Goal: Task Accomplishment & Management: Use online tool/utility

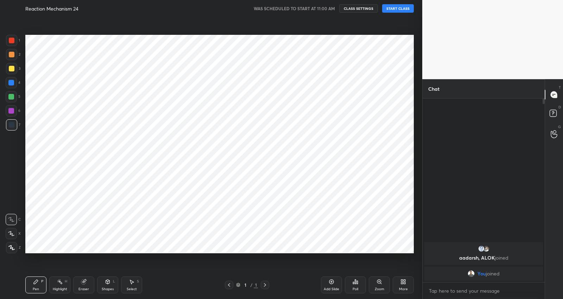
scroll to position [254, 394]
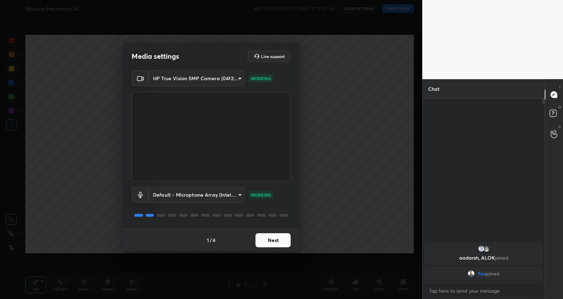
click at [266, 243] on button "Next" at bounding box center [272, 240] width 35 height 14
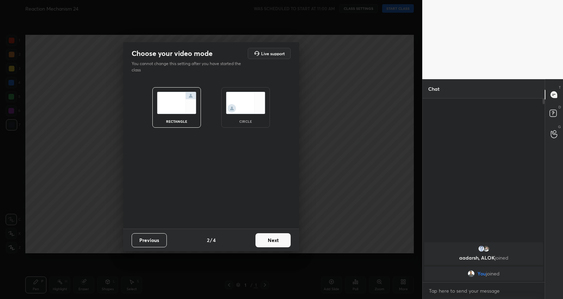
click at [266, 243] on button "Next" at bounding box center [272, 240] width 35 height 14
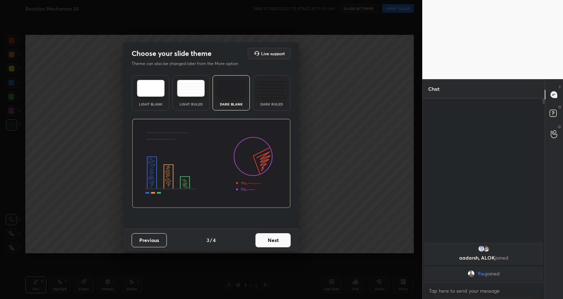
click at [266, 243] on button "Next" at bounding box center [272, 240] width 35 height 14
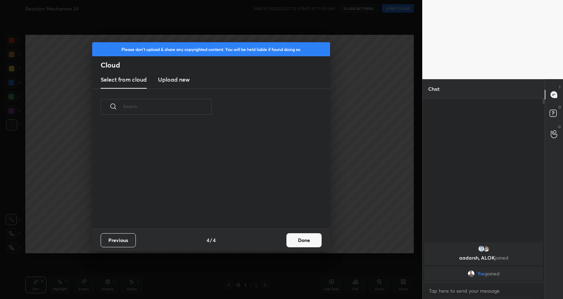
scroll to position [104, 226]
click at [299, 233] on button "Done" at bounding box center [303, 240] width 35 height 14
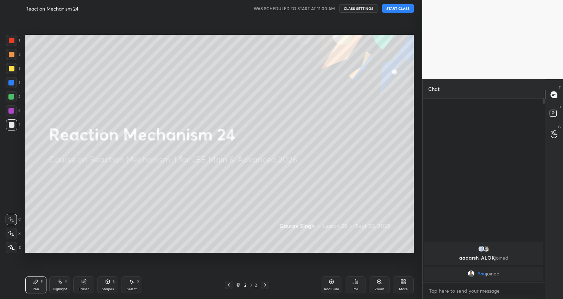
click at [403, 9] on button "START CLASS" at bounding box center [398, 8] width 32 height 8
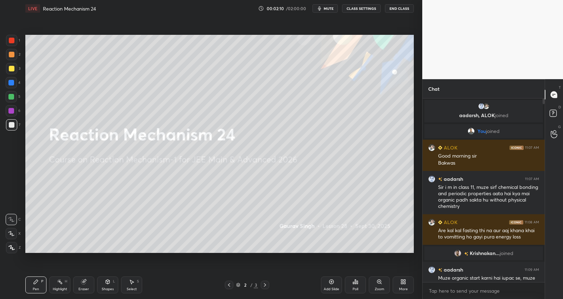
scroll to position [16, 0]
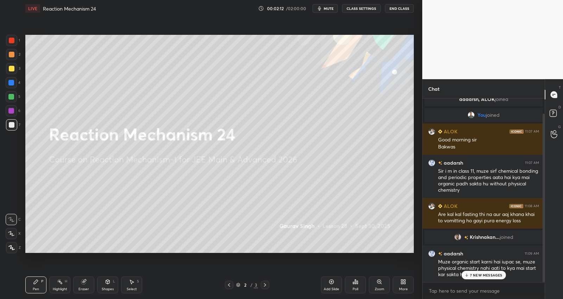
click at [491, 276] on p "7 NEW MESSAGES" at bounding box center [486, 275] width 32 height 4
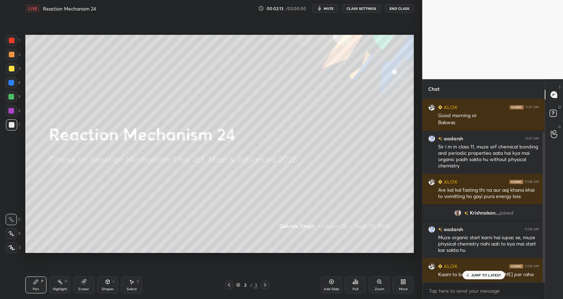
click at [491, 276] on p "JUMP TO LATEST" at bounding box center [486, 275] width 30 height 4
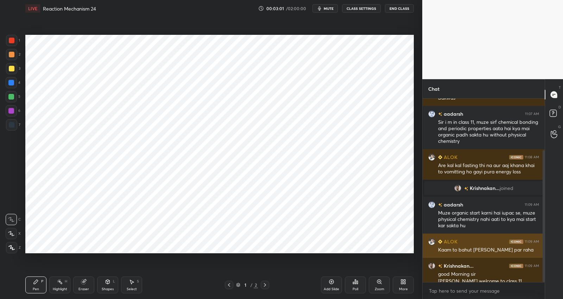
scroll to position [72, 0]
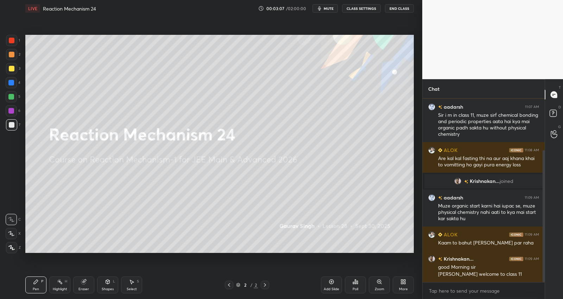
drag, startPoint x: 337, startPoint y: 282, endPoint x: 340, endPoint y: 275, distance: 6.9
click at [336, 282] on div "Add Slide" at bounding box center [331, 285] width 21 height 17
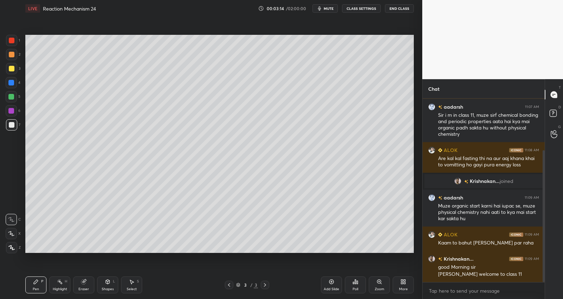
click at [12, 242] on div at bounding box center [11, 247] width 11 height 11
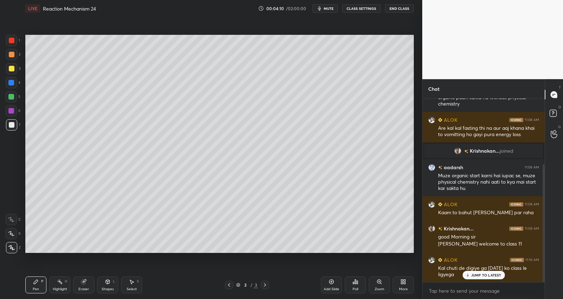
scroll to position [139, 0]
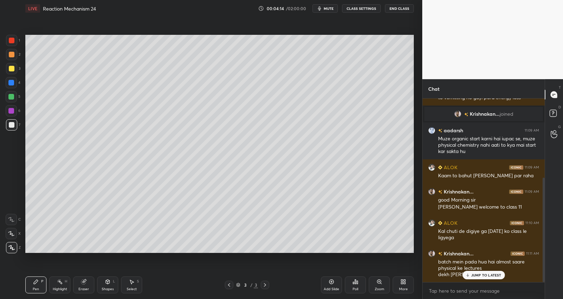
click at [486, 273] on p "JUMP TO LATEST" at bounding box center [486, 275] width 30 height 4
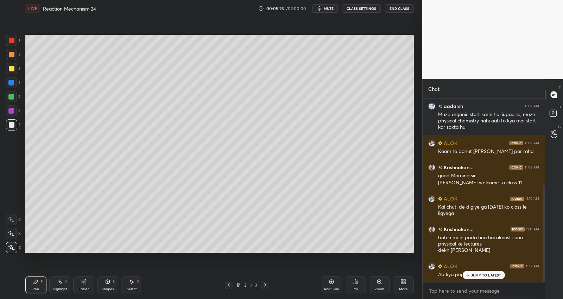
click at [481, 273] on p "JUMP TO LATEST" at bounding box center [486, 275] width 30 height 4
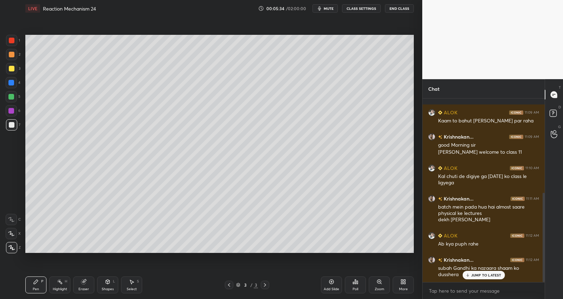
click at [486, 273] on p "JUMP TO LATEST" at bounding box center [486, 275] width 30 height 4
click at [482, 290] on textarea at bounding box center [483, 290] width 111 height 11
drag, startPoint x: 134, startPoint y: 283, endPoint x: 190, endPoint y: 269, distance: 57.2
click at [134, 283] on div "Select S" at bounding box center [131, 285] width 21 height 17
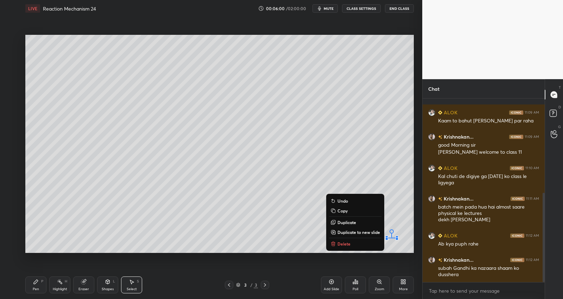
drag, startPoint x: 383, startPoint y: 234, endPoint x: 403, endPoint y: 247, distance: 24.1
click at [400, 255] on div "0 ° Undo Copy Duplicate Duplicate to new slide Delete Setting up your live clas…" at bounding box center [220, 144] width 394 height 254
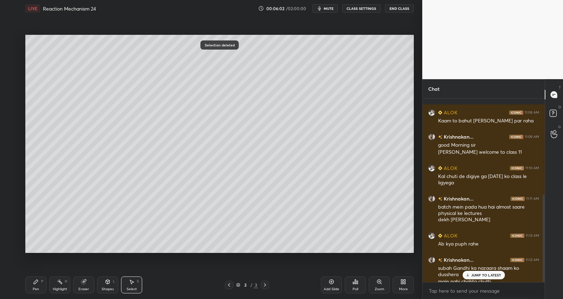
scroll to position [201, 0]
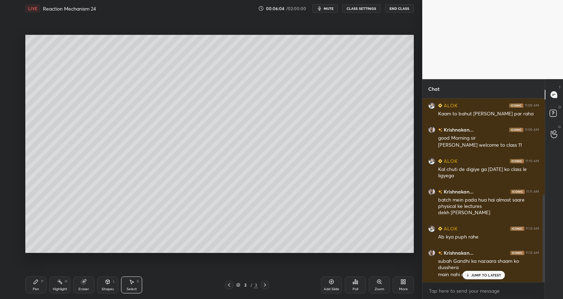
click at [488, 273] on p "JUMP TO LATEST" at bounding box center [486, 275] width 30 height 4
drag, startPoint x: 175, startPoint y: 131, endPoint x: 177, endPoint y: 122, distance: 8.7
click at [175, 130] on div "0 ° Undo Copy Duplicate Duplicate to new slide Delete" at bounding box center [219, 144] width 389 height 219
drag, startPoint x: 39, startPoint y: 286, endPoint x: 51, endPoint y: 257, distance: 31.2
click at [39, 283] on div "Pen P" at bounding box center [35, 285] width 21 height 17
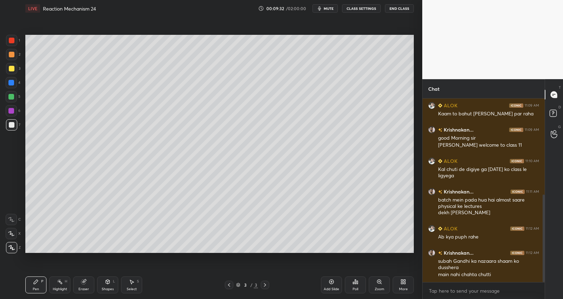
drag, startPoint x: 265, startPoint y: 282, endPoint x: 266, endPoint y: 277, distance: 4.8
click at [265, 282] on div at bounding box center [265, 285] width 8 height 8
click at [490, 278] on div "JUMP TO LATEST" at bounding box center [483, 275] width 42 height 8
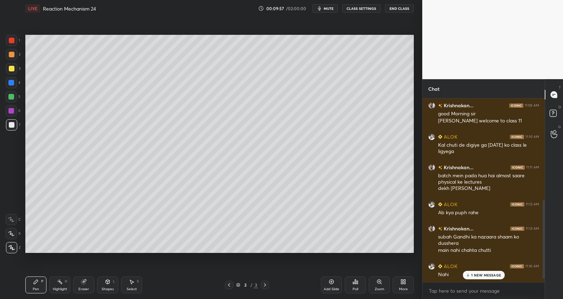
scroll to position [250, 0]
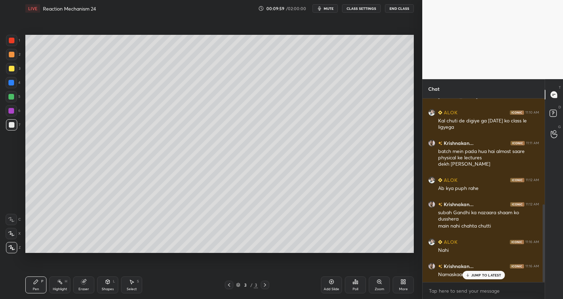
click at [487, 273] on p "JUMP TO LATEST" at bounding box center [486, 275] width 30 height 4
click at [330, 286] on div "Add Slide" at bounding box center [331, 285] width 21 height 17
click at [14, 53] on div at bounding box center [11, 54] width 11 height 11
click at [13, 65] on div at bounding box center [11, 68] width 11 height 11
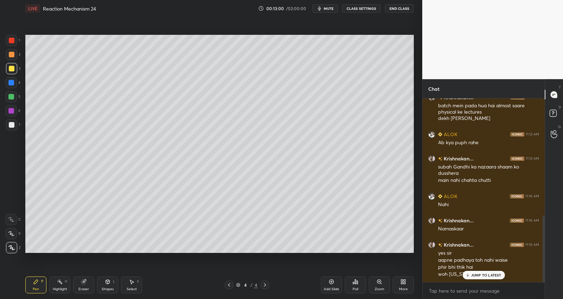
scroll to position [320, 0]
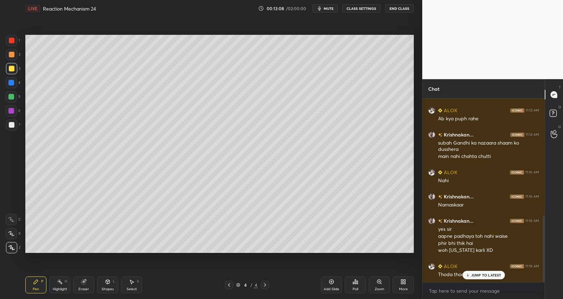
click at [491, 274] on p "JUMP TO LATEST" at bounding box center [486, 275] width 30 height 4
drag, startPoint x: 11, startPoint y: 97, endPoint x: 12, endPoint y: 93, distance: 3.7
click at [12, 97] on div at bounding box center [11, 97] width 6 height 6
click at [14, 68] on div at bounding box center [11, 68] width 11 height 11
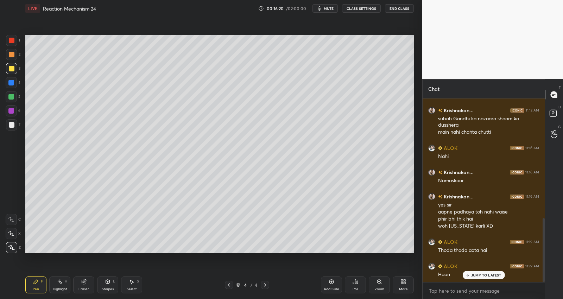
click at [14, 126] on div at bounding box center [11, 124] width 11 height 11
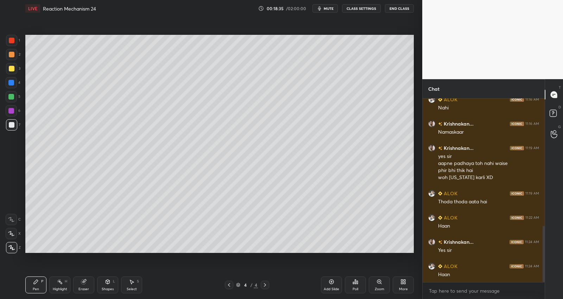
scroll to position [417, 0]
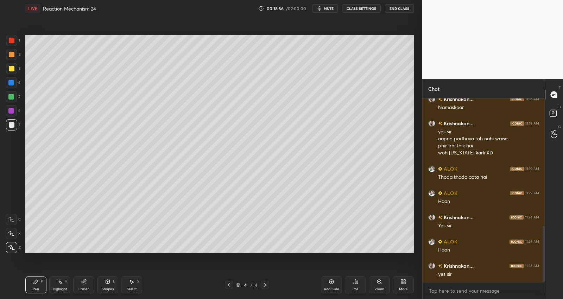
click at [334, 285] on div "Add Slide" at bounding box center [331, 285] width 21 height 17
drag, startPoint x: 225, startPoint y: 283, endPoint x: 229, endPoint y: 282, distance: 5.2
click at [226, 283] on div at bounding box center [229, 285] width 8 height 8
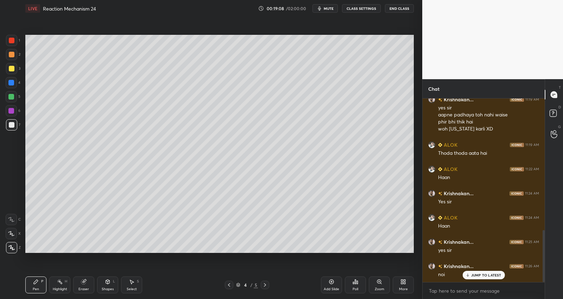
scroll to position [465, 0]
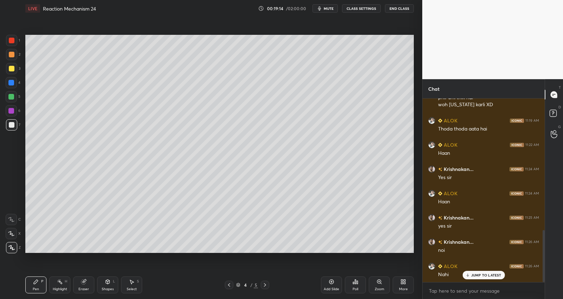
click at [270, 285] on div "4 / 5" at bounding box center [247, 285] width 148 height 8
click at [267, 283] on icon at bounding box center [265, 285] width 6 height 6
drag, startPoint x: 108, startPoint y: 284, endPoint x: 115, endPoint y: 276, distance: 10.3
click at [108, 284] on icon at bounding box center [108, 282] width 6 height 6
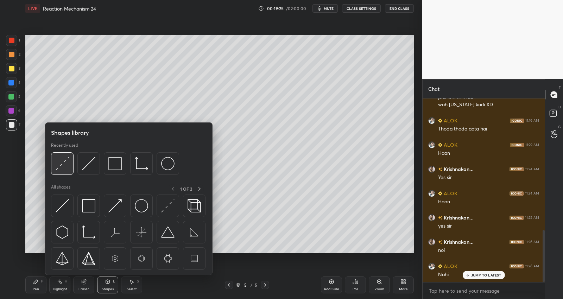
click at [64, 168] on img at bounding box center [62, 163] width 13 height 13
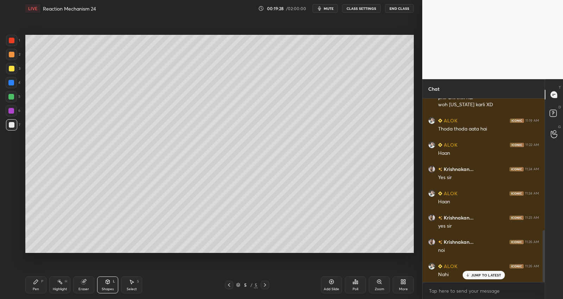
click at [38, 283] on icon at bounding box center [36, 282] width 6 height 6
click at [13, 65] on div at bounding box center [11, 68] width 11 height 11
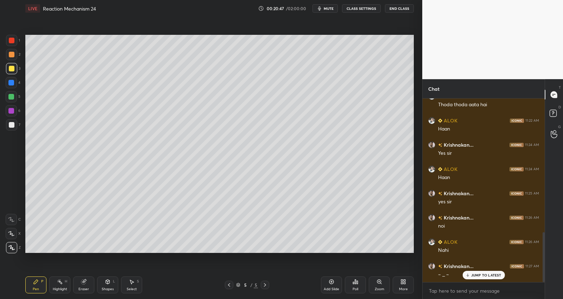
click at [335, 285] on div "Add Slide" at bounding box center [331, 285] width 21 height 17
click at [228, 285] on icon at bounding box center [229, 285] width 6 height 6
click at [264, 283] on icon at bounding box center [265, 285] width 6 height 6
click at [109, 289] on div "Shapes" at bounding box center [108, 290] width 12 height 4
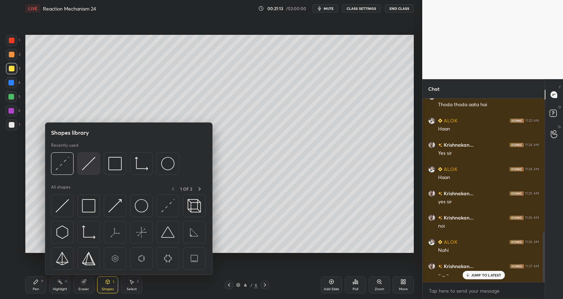
click at [94, 169] on img at bounding box center [88, 163] width 13 height 13
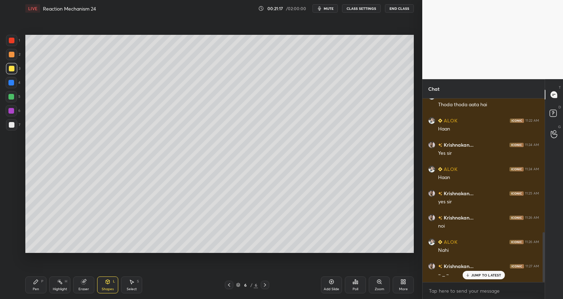
click at [0, 122] on div "1 2 3 4 5 6 7 C X Z C X Z E E Erase all H H" at bounding box center [11, 144] width 23 height 219
click at [0, 123] on div "1 2 3 4 5 6 7 C X Z C X Z E E Erase all H H" at bounding box center [11, 144] width 23 height 219
drag, startPoint x: 6, startPoint y: 121, endPoint x: 13, endPoint y: 120, distance: 7.9
click at [8, 123] on div at bounding box center [11, 124] width 11 height 11
click at [38, 280] on icon at bounding box center [36, 282] width 6 height 6
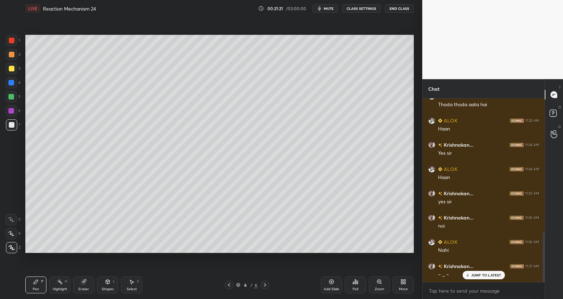
drag, startPoint x: 12, startPoint y: 95, endPoint x: 23, endPoint y: 87, distance: 13.0
click at [12, 94] on div at bounding box center [11, 97] width 6 height 6
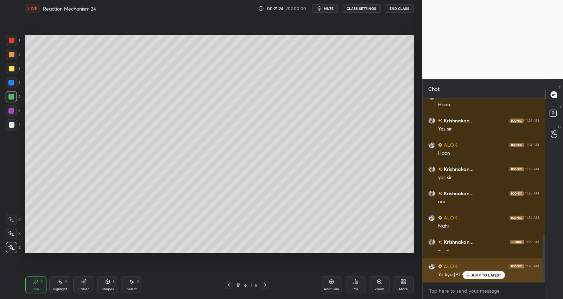
click at [476, 275] on p "JUMP TO LATEST" at bounding box center [486, 275] width 30 height 4
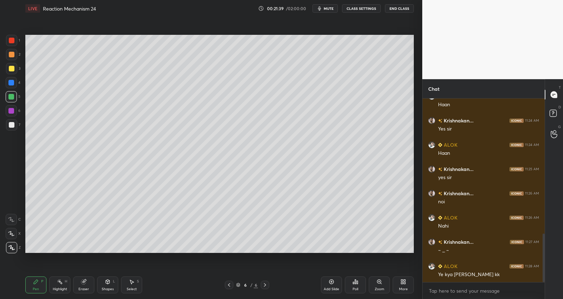
click at [13, 126] on div at bounding box center [12, 125] width 6 height 6
click at [229, 283] on icon at bounding box center [229, 285] width 6 height 6
click at [229, 284] on icon at bounding box center [229, 285] width 6 height 6
click at [14, 54] on div at bounding box center [11, 54] width 11 height 11
click at [265, 284] on icon at bounding box center [265, 285] width 6 height 6
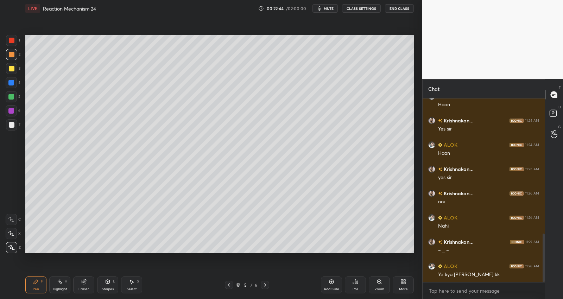
click at [266, 286] on icon at bounding box center [265, 285] width 6 height 6
click at [131, 284] on icon at bounding box center [132, 282] width 4 height 4
click at [106, 284] on icon at bounding box center [108, 282] width 6 height 6
click at [86, 285] on div "Eraser" at bounding box center [83, 285] width 21 height 17
drag, startPoint x: 13, startPoint y: 234, endPoint x: 21, endPoint y: 228, distance: 10.1
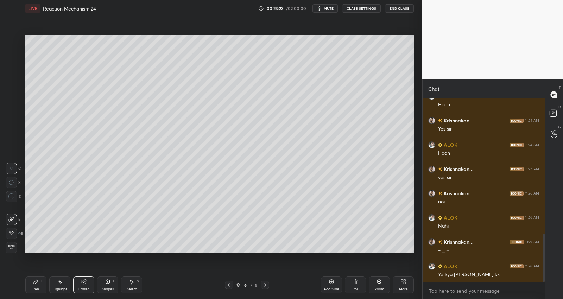
click at [13, 234] on icon at bounding box center [11, 234] width 6 height 6
drag, startPoint x: 39, startPoint y: 284, endPoint x: 41, endPoint y: 272, distance: 12.1
click at [38, 283] on div "Pen P" at bounding box center [35, 285] width 21 height 17
click at [130, 281] on icon at bounding box center [132, 282] width 6 height 6
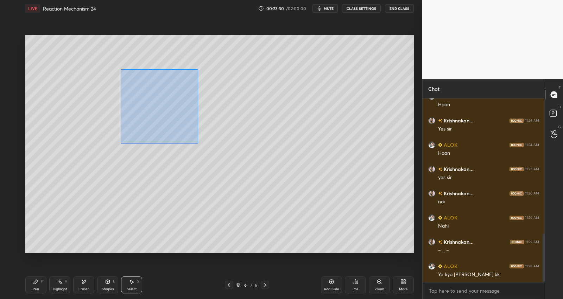
drag, startPoint x: 121, startPoint y: 69, endPoint x: 210, endPoint y: 122, distance: 103.8
click at [198, 140] on div "0 ° Undo Copy Duplicate Duplicate to new slide Delete" at bounding box center [219, 144] width 389 height 219
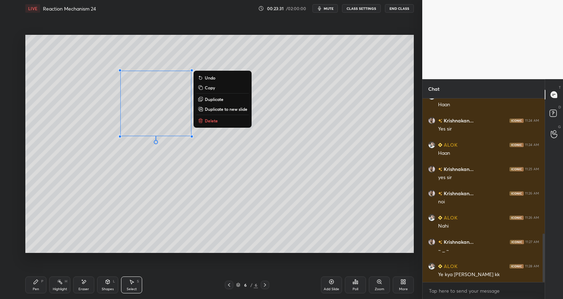
click at [228, 97] on button "Duplicate" at bounding box center [222, 99] width 52 height 8
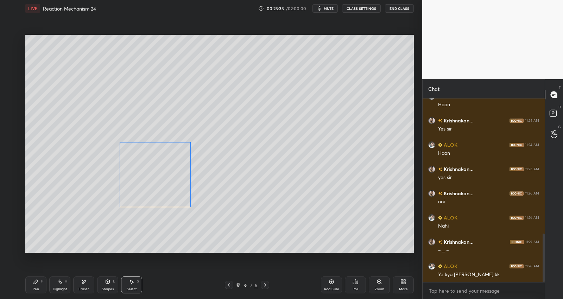
drag, startPoint x: 176, startPoint y: 138, endPoint x: 168, endPoint y: 188, distance: 50.9
click at [168, 189] on div "0 ° Undo Copy Duplicate Duplicate to new slide Delete" at bounding box center [219, 144] width 389 height 219
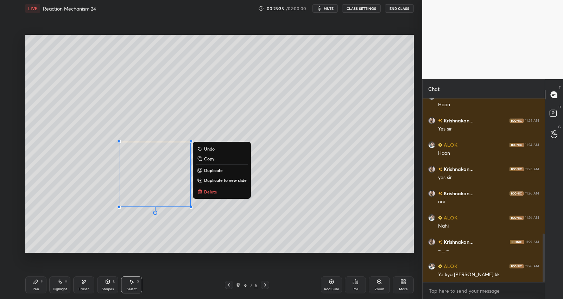
click at [204, 171] on p "Duplicate" at bounding box center [213, 171] width 19 height 6
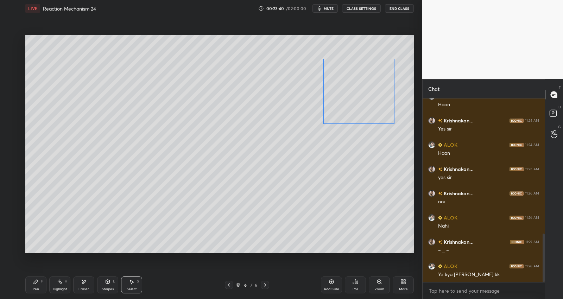
drag, startPoint x: 169, startPoint y: 198, endPoint x: 362, endPoint y: 91, distance: 220.5
click at [363, 91] on div "0 ° Undo Copy Duplicate Duplicate to new slide Delete" at bounding box center [219, 144] width 389 height 219
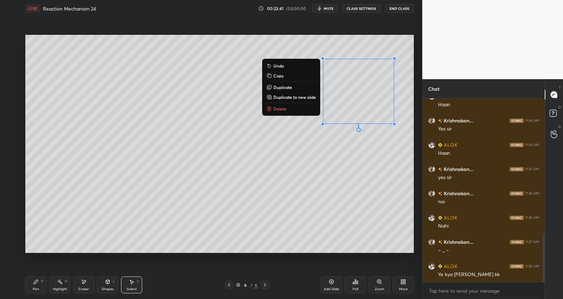
drag, startPoint x: 306, startPoint y: 83, endPoint x: 321, endPoint y: 99, distance: 21.7
click at [305, 85] on button "Duplicate" at bounding box center [291, 87] width 52 height 8
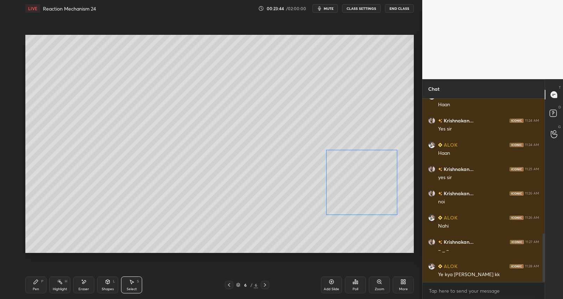
drag, startPoint x: 354, startPoint y: 176, endPoint x: 359, endPoint y: 193, distance: 17.7
click at [360, 202] on div "0 ° Undo Copy Duplicate Duplicate to new slide Delete" at bounding box center [219, 144] width 389 height 219
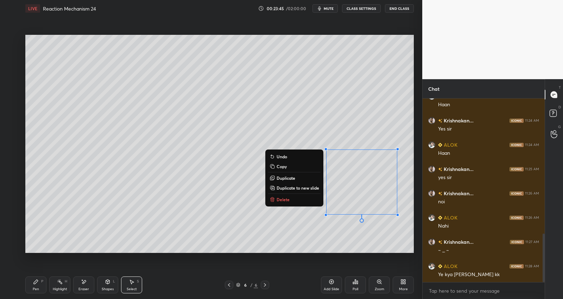
click at [42, 286] on div "Pen P" at bounding box center [35, 285] width 21 height 17
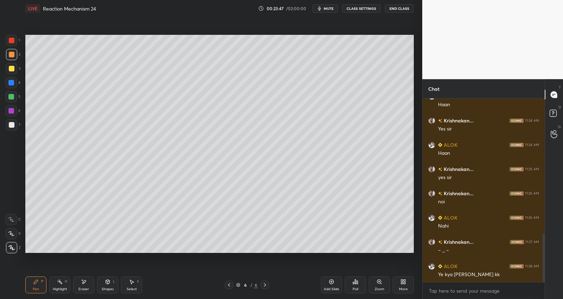
click at [85, 286] on div "Eraser" at bounding box center [83, 285] width 21 height 17
drag, startPoint x: 32, startPoint y: 286, endPoint x: 47, endPoint y: 257, distance: 32.6
click at [32, 284] on div "Pen P" at bounding box center [35, 285] width 21 height 17
click at [86, 281] on icon at bounding box center [84, 282] width 4 height 4
click at [31, 282] on div "Pen P" at bounding box center [35, 285] width 21 height 17
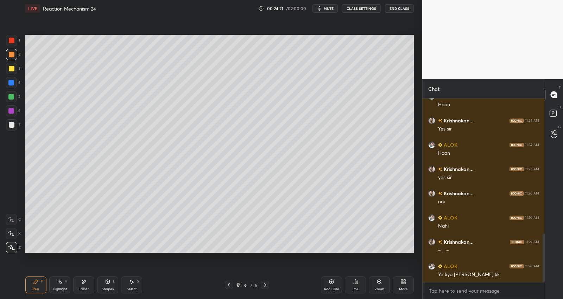
drag, startPoint x: 13, startPoint y: 52, endPoint x: 24, endPoint y: 56, distance: 11.9
click at [13, 52] on div at bounding box center [12, 55] width 6 height 6
click at [13, 95] on div at bounding box center [11, 96] width 11 height 11
drag, startPoint x: 12, startPoint y: 82, endPoint x: 15, endPoint y: 76, distance: 6.5
click at [12, 81] on div at bounding box center [11, 83] width 6 height 6
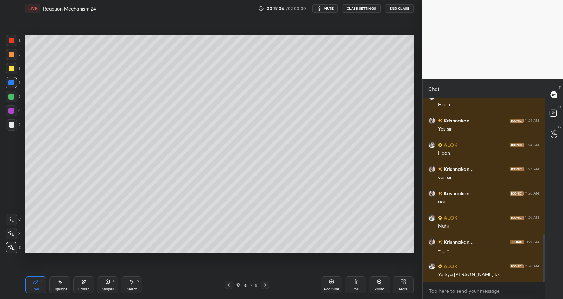
click at [228, 284] on icon at bounding box center [229, 285] width 6 height 6
click at [229, 285] on icon at bounding box center [229, 285] width 6 height 6
drag, startPoint x: 61, startPoint y: 283, endPoint x: 73, endPoint y: 270, distance: 17.9
click at [61, 283] on rect at bounding box center [61, 283] width 4 height 4
click at [347, 34] on div "Setting up your live class Poll for secs No correct answer Start poll" at bounding box center [220, 144] width 394 height 254
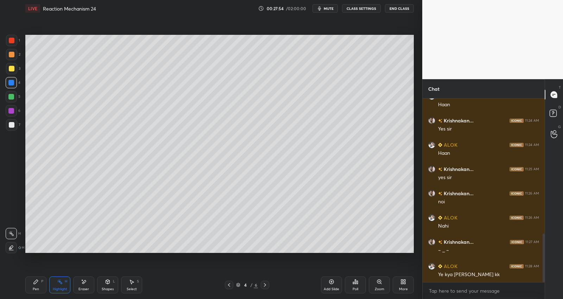
scroll to position [538, 0]
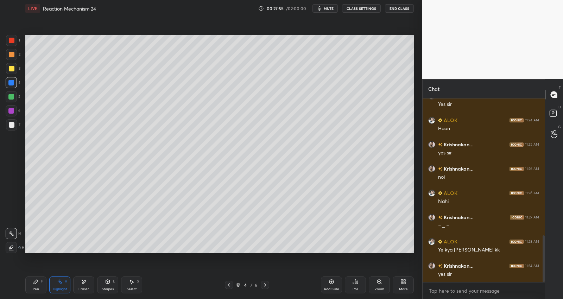
click at [270, 285] on div "4 / 6" at bounding box center [247, 285] width 148 height 8
click at [264, 285] on icon at bounding box center [265, 285] width 6 height 6
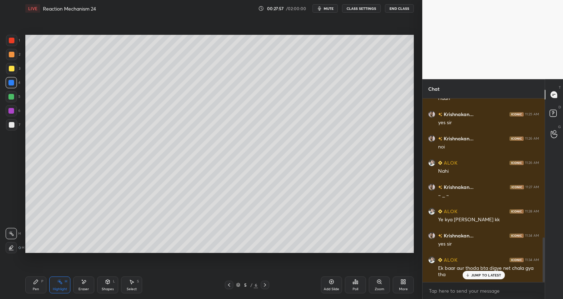
click at [266, 286] on icon at bounding box center [265, 285] width 6 height 6
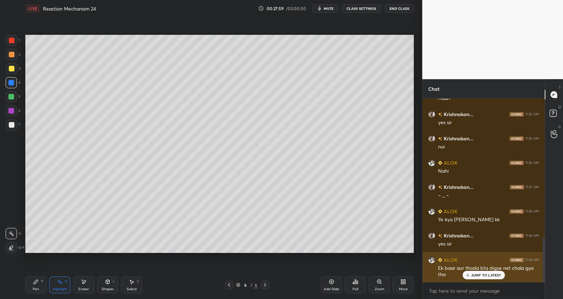
click at [488, 275] on p "JUMP TO LATEST" at bounding box center [486, 275] width 30 height 4
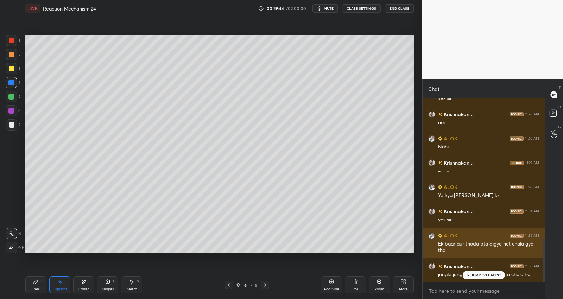
click at [494, 272] on div "JUMP TO LATEST" at bounding box center [483, 275] width 42 height 8
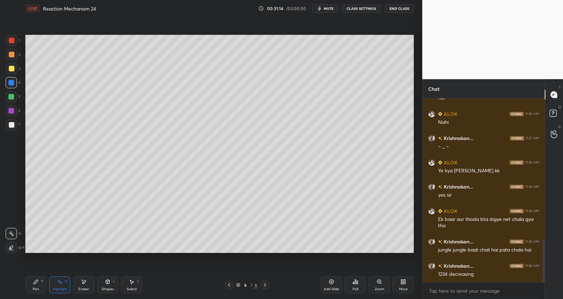
click at [35, 282] on icon at bounding box center [36, 282] width 4 height 4
click at [335, 284] on div "Add Slide" at bounding box center [331, 285] width 21 height 17
drag, startPoint x: 14, startPoint y: 123, endPoint x: 20, endPoint y: 109, distance: 15.4
click at [14, 121] on div at bounding box center [11, 124] width 11 height 11
click at [135, 284] on div "Select S" at bounding box center [131, 285] width 21 height 17
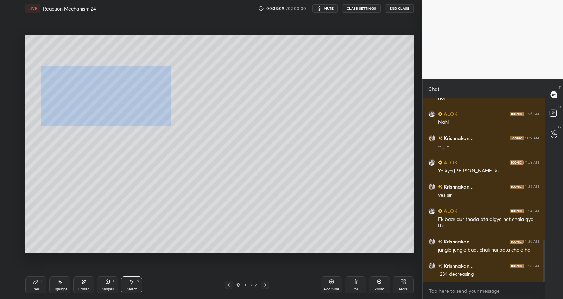
drag, startPoint x: 41, startPoint y: 66, endPoint x: 162, endPoint y: 122, distance: 133.7
click at [170, 126] on div "0 ° Undo Copy Duplicate Duplicate to new slide Delete" at bounding box center [219, 144] width 389 height 219
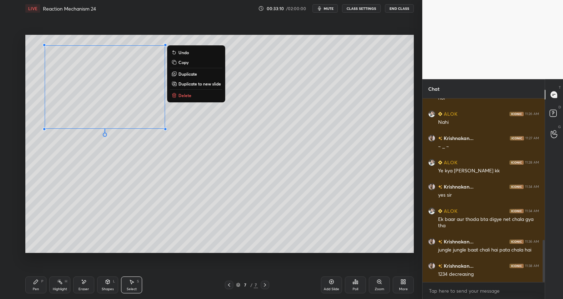
drag, startPoint x: 194, startPoint y: 71, endPoint x: 185, endPoint y: 83, distance: 15.3
click at [194, 71] on p "Duplicate" at bounding box center [187, 74] width 19 height 6
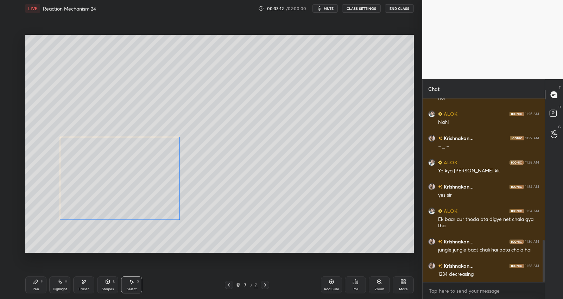
drag, startPoint x: 140, startPoint y: 120, endPoint x: 157, endPoint y: 204, distance: 85.4
click at [146, 203] on div "0 ° Undo Copy Duplicate Duplicate to new slide Delete" at bounding box center [219, 144] width 389 height 219
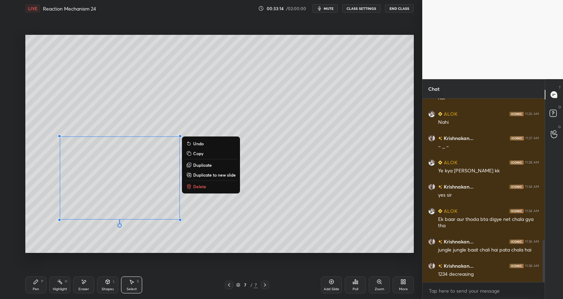
click at [84, 283] on icon at bounding box center [84, 282] width 6 height 6
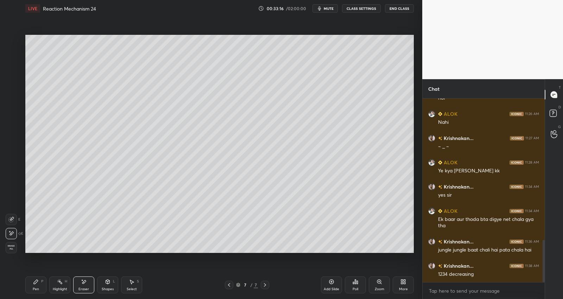
drag, startPoint x: 32, startPoint y: 280, endPoint x: 36, endPoint y: 255, distance: 26.0
click at [32, 279] on div "Pen P" at bounding box center [35, 285] width 21 height 17
click at [130, 283] on icon at bounding box center [132, 282] width 6 height 6
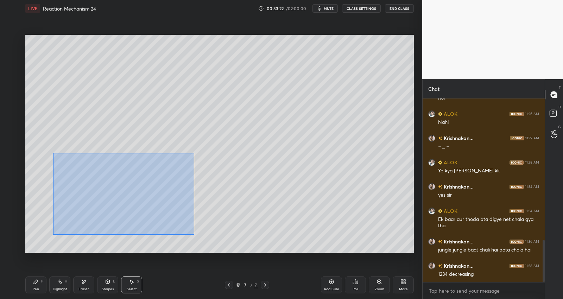
drag, startPoint x: 53, startPoint y: 152, endPoint x: 175, endPoint y: 219, distance: 139.1
click at [188, 231] on div "0 ° Undo Copy Duplicate Duplicate to new slide Delete" at bounding box center [219, 144] width 389 height 219
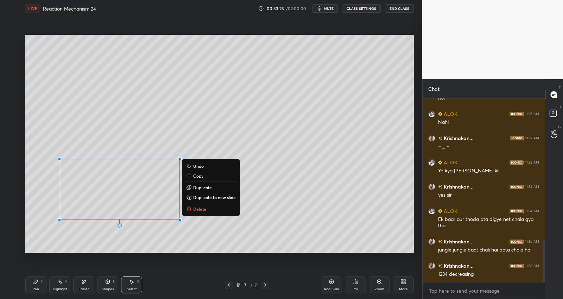
click at [206, 186] on p "Duplicate" at bounding box center [202, 188] width 19 height 6
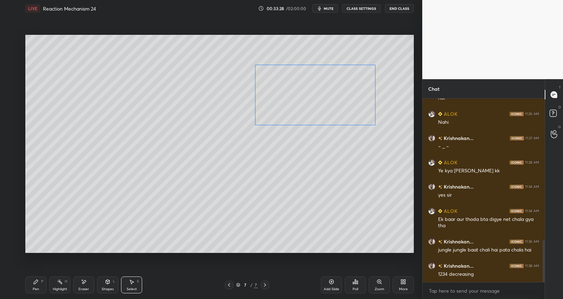
drag, startPoint x: 152, startPoint y: 191, endPoint x: 334, endPoint y: 95, distance: 205.0
click at [338, 88] on div "0 ° Undo Copy Duplicate Duplicate to new slide Delete" at bounding box center [219, 144] width 389 height 219
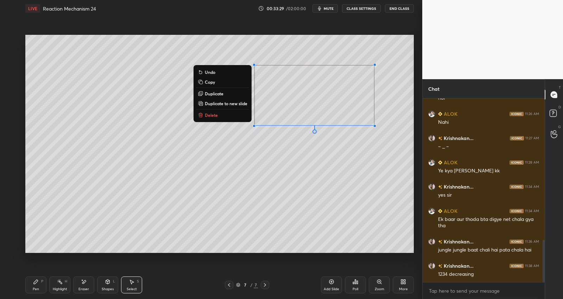
drag, startPoint x: 234, startPoint y: 94, endPoint x: 257, endPoint y: 106, distance: 25.5
click at [235, 94] on button "Duplicate" at bounding box center [222, 93] width 52 height 8
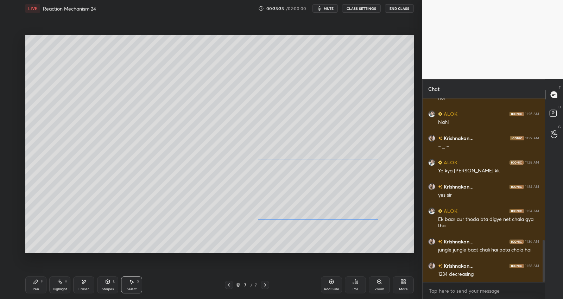
drag, startPoint x: 305, startPoint y: 157, endPoint x: 307, endPoint y: 208, distance: 51.0
click at [307, 212] on div "0 ° Undo Copy Duplicate Duplicate to new slide Delete" at bounding box center [219, 144] width 389 height 219
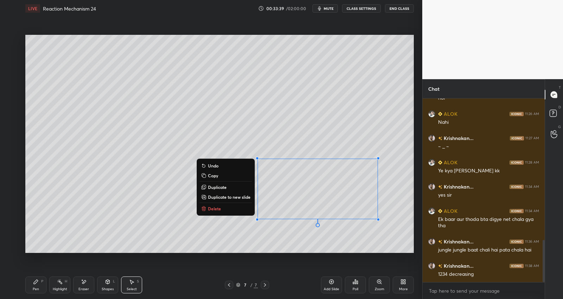
click at [85, 286] on div "Eraser" at bounding box center [83, 285] width 21 height 17
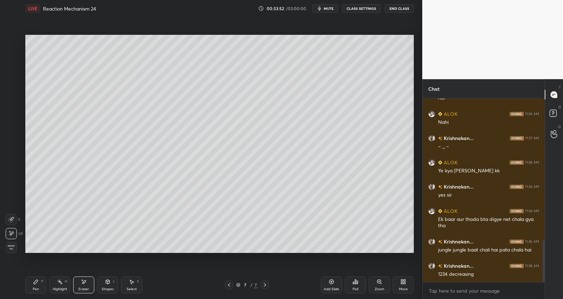
click at [37, 279] on icon at bounding box center [36, 282] width 6 height 6
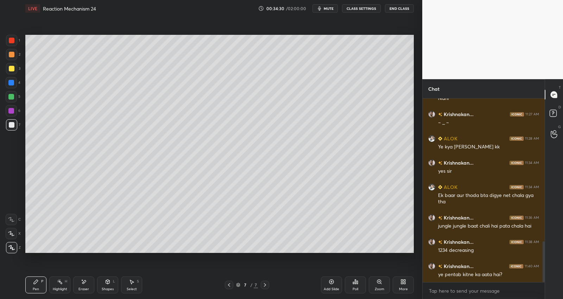
scroll to position [666, 0]
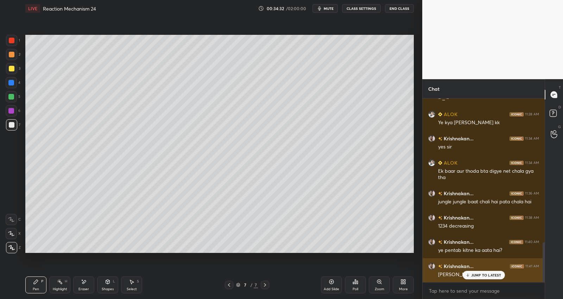
click at [476, 280] on div "Krishnakan... 11:41 AM [PERSON_NAME] toh hai" at bounding box center [484, 270] width 122 height 24
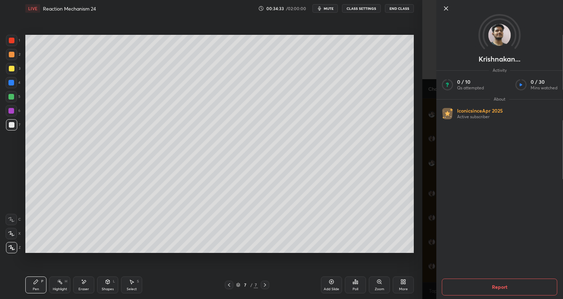
drag, startPoint x: 423, startPoint y: 251, endPoint x: 428, endPoint y: 252, distance: 4.7
click at [425, 252] on div "Krishnakan... Activity 0 / 10 Qs attempted 0 / 30 Mins watched About Iconic sin…" at bounding box center [492, 149] width 141 height 299
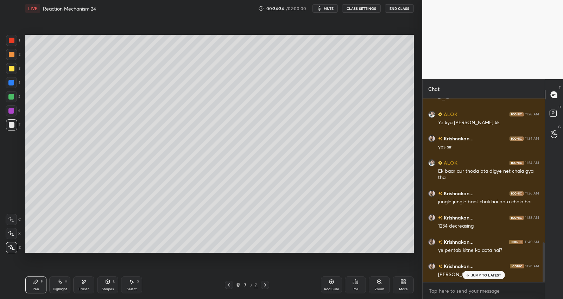
drag, startPoint x: 475, startPoint y: 279, endPoint x: 484, endPoint y: 286, distance: 10.6
click at [476, 279] on div "ALOK 11:16 AM [PERSON_NAME]... 11:16 AM Namaskaar Krishnakan... 11:19 AM yes si…" at bounding box center [484, 191] width 122 height 184
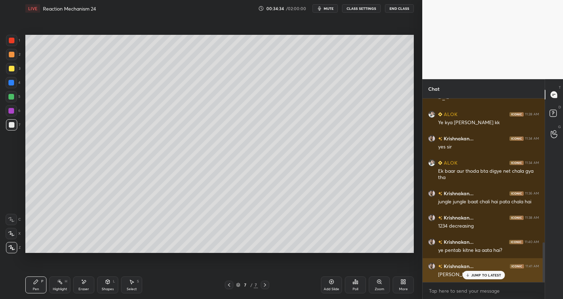
click at [486, 276] on p "JUMP TO LATEST" at bounding box center [486, 275] width 30 height 4
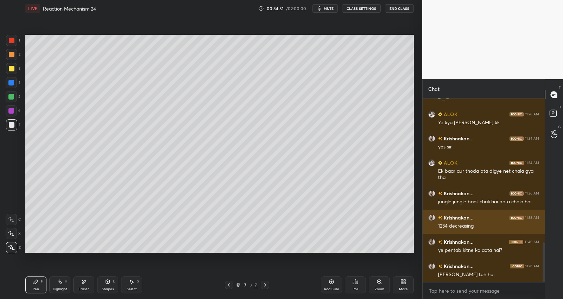
scroll to position [673, 0]
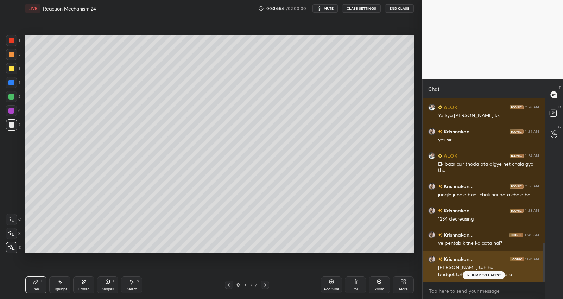
click at [479, 276] on p "JUMP TO LATEST" at bounding box center [486, 275] width 30 height 4
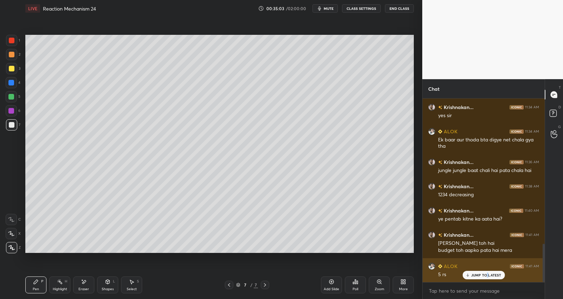
click at [488, 276] on p "JUMP TO LATEST" at bounding box center [486, 275] width 30 height 4
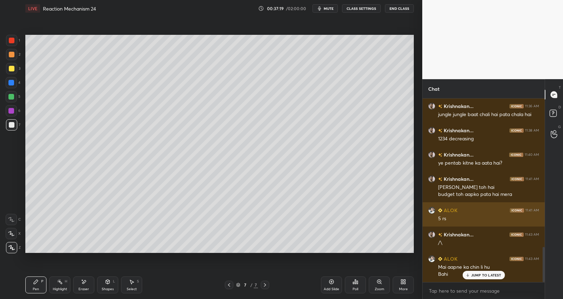
scroll to position [777, 0]
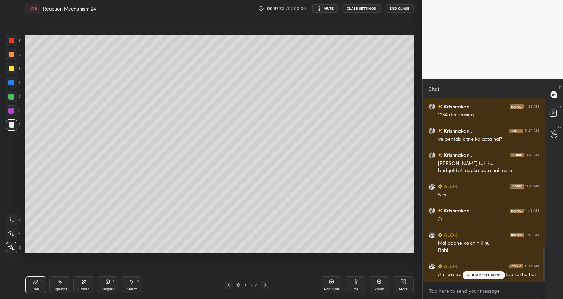
click at [480, 273] on p "JUMP TO LATEST" at bounding box center [486, 275] width 30 height 4
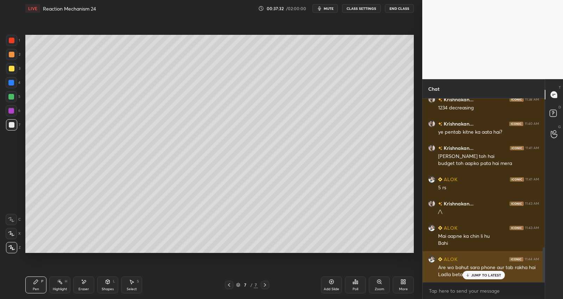
click at [486, 274] on p "JUMP TO LATEST" at bounding box center [486, 275] width 30 height 4
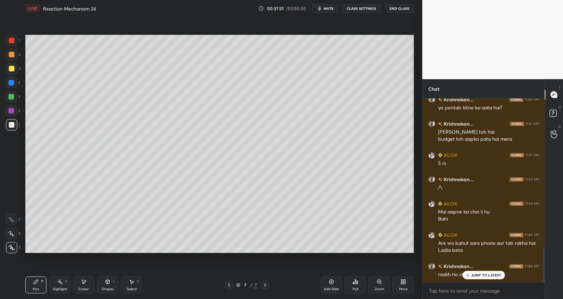
click at [488, 275] on p "JUMP TO LATEST" at bounding box center [486, 275] width 30 height 4
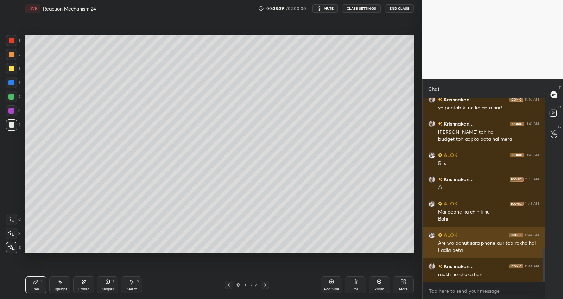
scroll to position [833, 0]
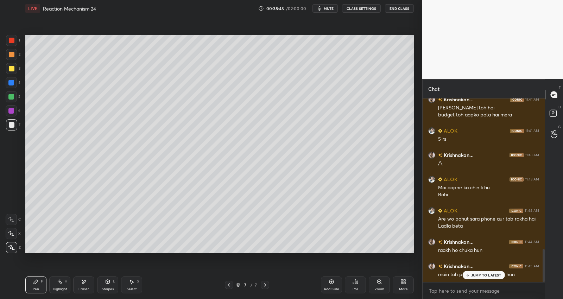
click at [484, 272] on div "JUMP TO LATEST" at bounding box center [483, 275] width 42 height 8
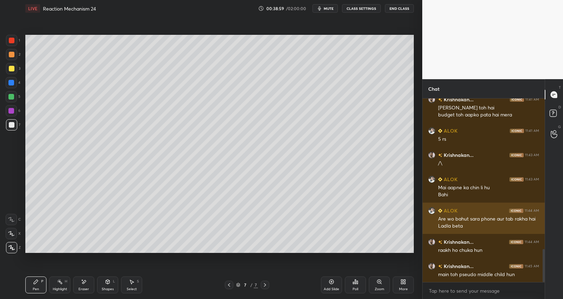
scroll to position [863, 0]
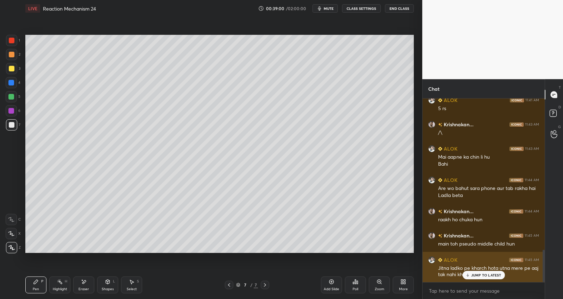
click at [489, 270] on div "Jitna ladko pe kharch hota utna mere pe aaj tak nahi kharch huu" at bounding box center [488, 271] width 101 height 13
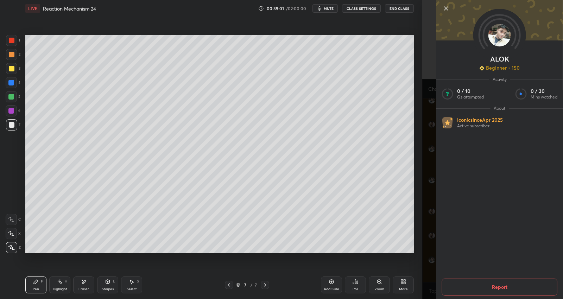
drag, startPoint x: 445, startPoint y: 266, endPoint x: 452, endPoint y: 268, distance: 6.7
click at [445, 265] on div "ALOK Beginner • 150 Activity 0 / 10 Qs attempted 0 / 30 Mins watched About Icon…" at bounding box center [499, 149] width 127 height 299
click at [425, 265] on div "ALOK Beginner • 150 Activity 0 / 10 Qs attempted 0 / 30 Mins watched About Icon…" at bounding box center [492, 149] width 141 height 299
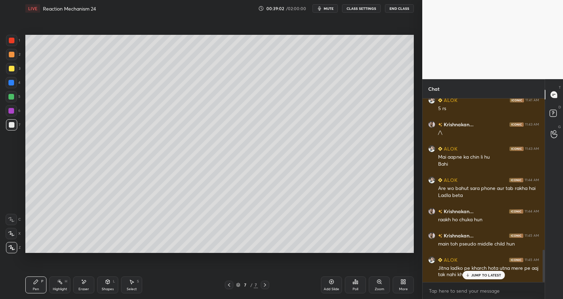
click at [486, 276] on p "JUMP TO LATEST" at bounding box center [486, 275] width 30 height 4
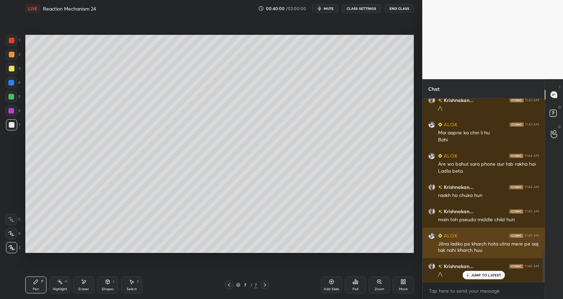
scroll to position [912, 0]
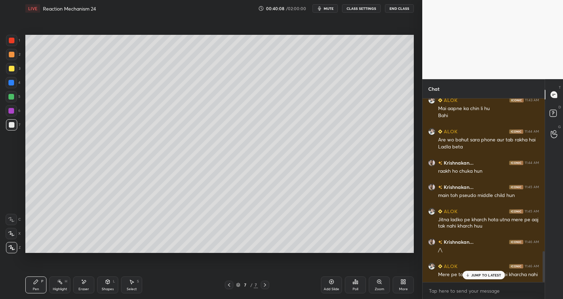
click at [487, 277] on p "JUMP TO LATEST" at bounding box center [486, 275] width 30 height 4
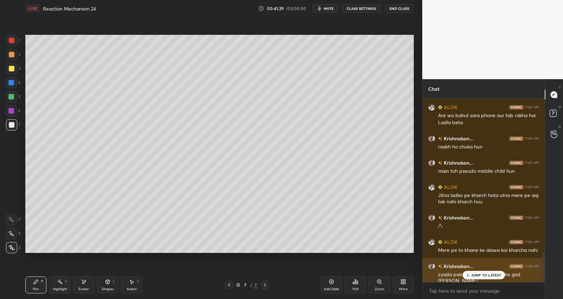
click at [493, 272] on div "JUMP TO LATEST" at bounding box center [483, 275] width 42 height 8
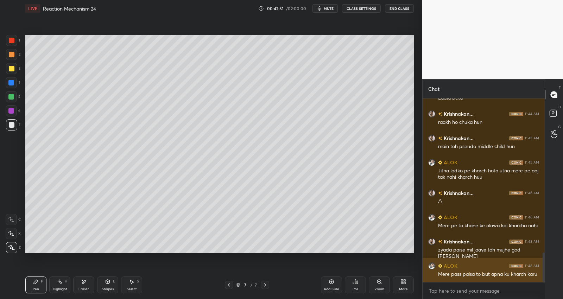
scroll to position [985, 0]
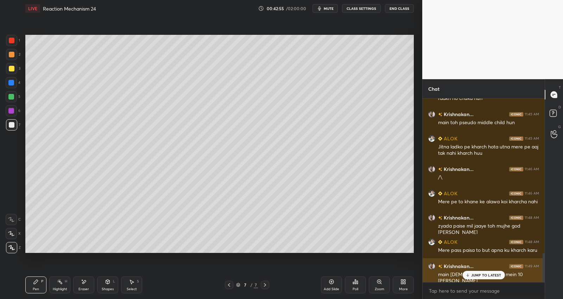
click at [492, 273] on p "JUMP TO LATEST" at bounding box center [486, 275] width 30 height 4
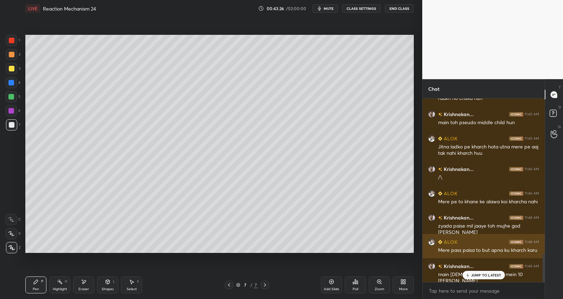
scroll to position [1015, 0]
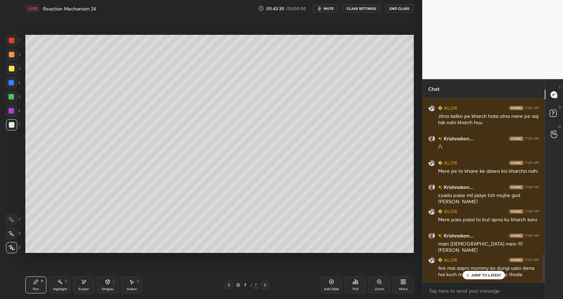
click at [486, 274] on p "JUMP TO LATEST" at bounding box center [486, 275] width 30 height 4
click at [13, 96] on div at bounding box center [11, 97] width 6 height 6
drag, startPoint x: 14, startPoint y: 81, endPoint x: 15, endPoint y: 75, distance: 6.4
click at [14, 81] on div at bounding box center [11, 82] width 11 height 11
click at [13, 125] on div at bounding box center [12, 125] width 6 height 6
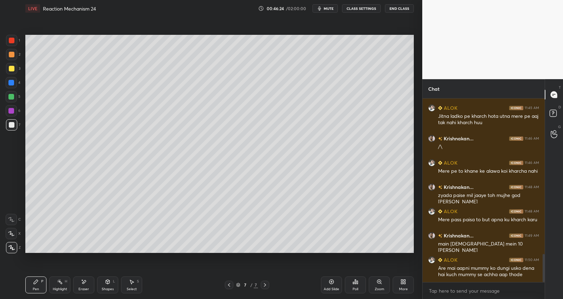
drag, startPoint x: 330, startPoint y: 288, endPoint x: 330, endPoint y: 257, distance: 31.0
click at [331, 288] on div "Add Slide" at bounding box center [331, 290] width 15 height 4
drag, startPoint x: 227, startPoint y: 284, endPoint x: 233, endPoint y: 280, distance: 7.0
click at [227, 284] on icon at bounding box center [229, 285] width 6 height 6
drag, startPoint x: 102, startPoint y: 283, endPoint x: 118, endPoint y: 277, distance: 16.9
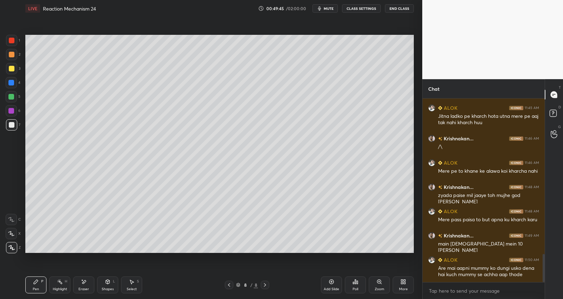
click at [103, 283] on div "Shapes L" at bounding box center [107, 285] width 21 height 17
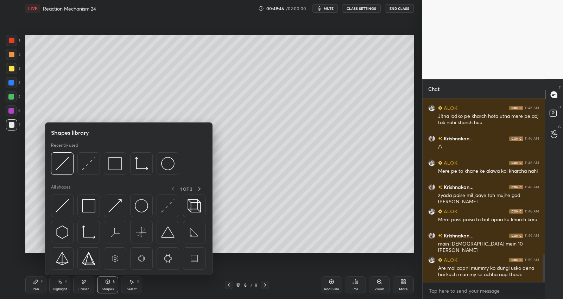
click at [82, 289] on div "Eraser" at bounding box center [83, 290] width 11 height 4
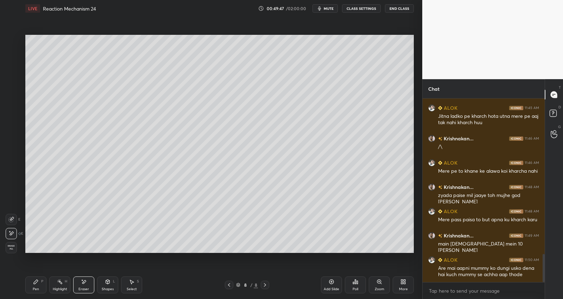
click at [55, 284] on div "Highlight H" at bounding box center [59, 285] width 21 height 17
click at [34, 286] on div "Pen P" at bounding box center [35, 285] width 21 height 17
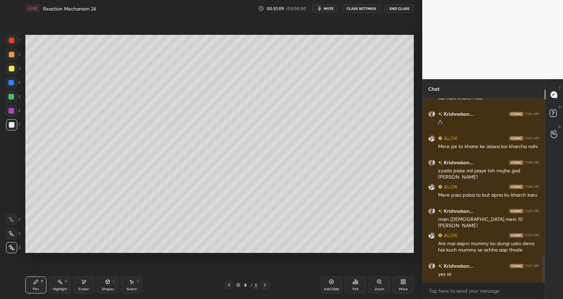
scroll to position [1064, 0]
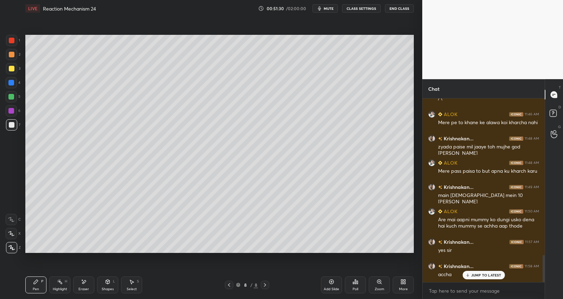
click at [333, 282] on icon at bounding box center [332, 282] width 6 height 6
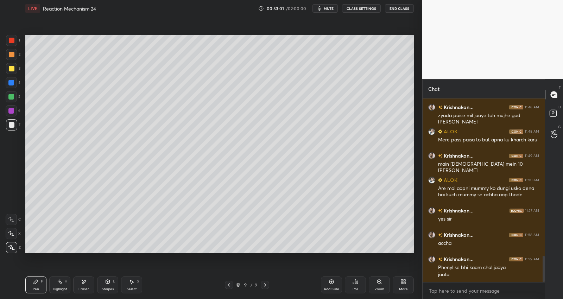
scroll to position [1102, 0]
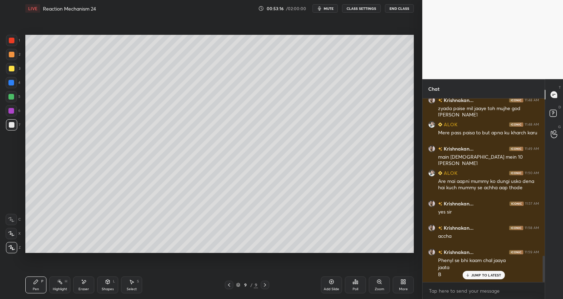
click at [10, 97] on div at bounding box center [11, 97] width 6 height 6
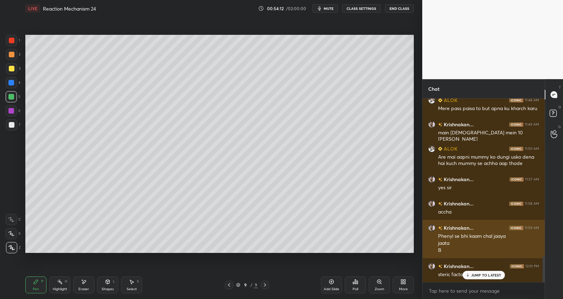
drag, startPoint x: 471, startPoint y: 274, endPoint x: 495, endPoint y: 253, distance: 32.2
click at [471, 273] on div "JUMP TO LATEST" at bounding box center [483, 275] width 42 height 8
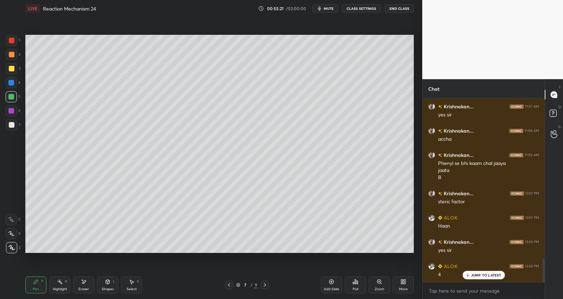
scroll to position [1224, 0]
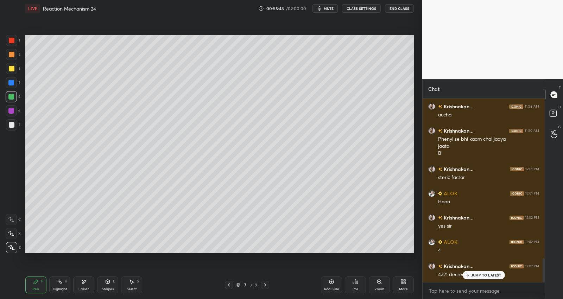
click at [260, 256] on div "Setting up your live class Poll for secs No correct answer Start poll" at bounding box center [220, 144] width 394 height 254
click at [269, 252] on div "Setting up your live class Poll for secs No correct answer Start poll" at bounding box center [220, 144] width 394 height 254
click at [330, 284] on icon at bounding box center [332, 282] width 6 height 6
click at [229, 287] on icon at bounding box center [229, 285] width 2 height 4
click at [263, 282] on div at bounding box center [265, 285] width 8 height 8
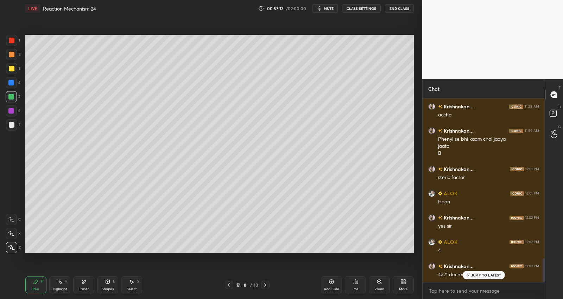
click at [265, 284] on icon at bounding box center [266, 285] width 6 height 6
click at [265, 283] on icon at bounding box center [266, 285] width 6 height 6
click at [264, 285] on icon at bounding box center [266, 285] width 6 height 6
drag, startPoint x: 329, startPoint y: 283, endPoint x: 323, endPoint y: 275, distance: 10.0
click at [330, 282] on icon at bounding box center [332, 282] width 6 height 6
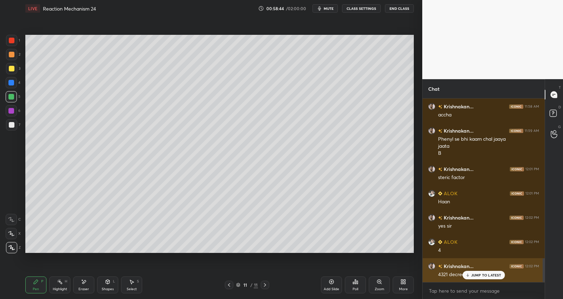
drag, startPoint x: 488, startPoint y: 273, endPoint x: 490, endPoint y: 266, distance: 7.3
click at [488, 272] on div "JUMP TO LATEST" at bounding box center [483, 275] width 42 height 8
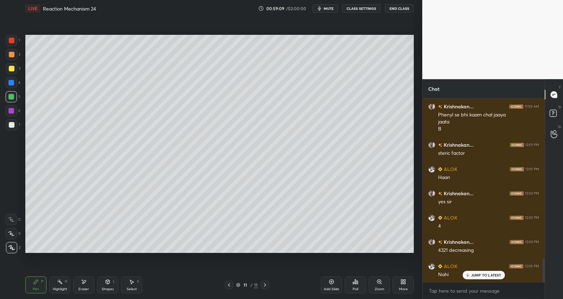
scroll to position [1272, 0]
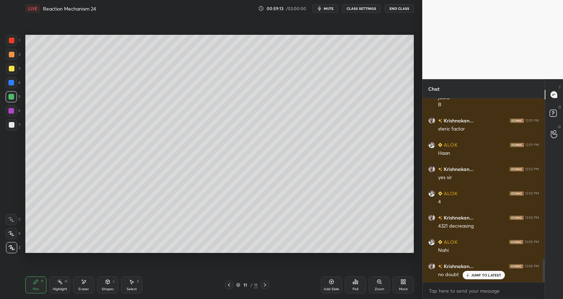
click at [12, 121] on div at bounding box center [11, 124] width 11 height 11
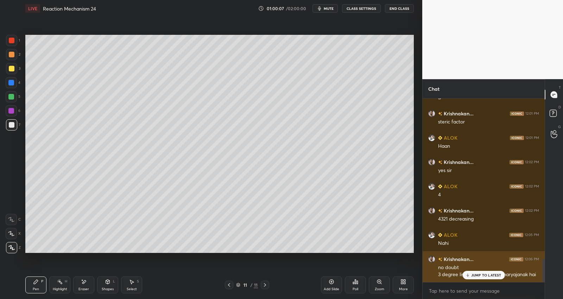
click at [483, 275] on p "JUMP TO LATEST" at bounding box center [486, 275] width 30 height 4
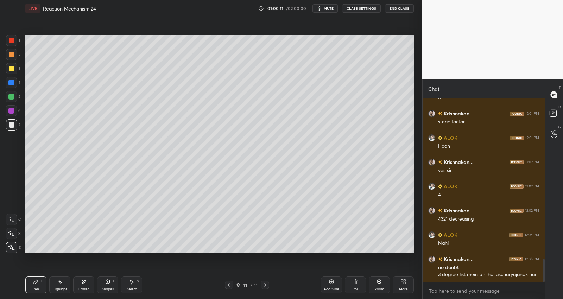
drag, startPoint x: 58, startPoint y: 285, endPoint x: 63, endPoint y: 256, distance: 29.3
click at [58, 284] on div "Highlight H" at bounding box center [59, 285] width 21 height 17
click at [15, 109] on div at bounding box center [11, 110] width 11 height 11
drag, startPoint x: 36, startPoint y: 281, endPoint x: 44, endPoint y: 274, distance: 10.5
click at [38, 280] on icon at bounding box center [36, 282] width 6 height 6
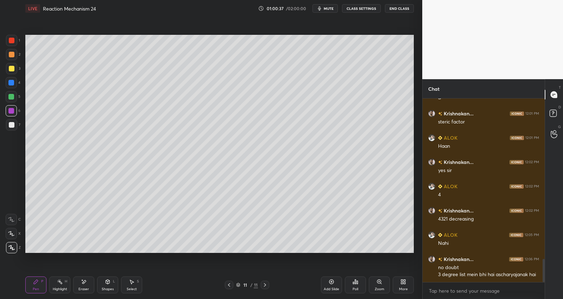
click at [13, 126] on div at bounding box center [12, 125] width 6 height 6
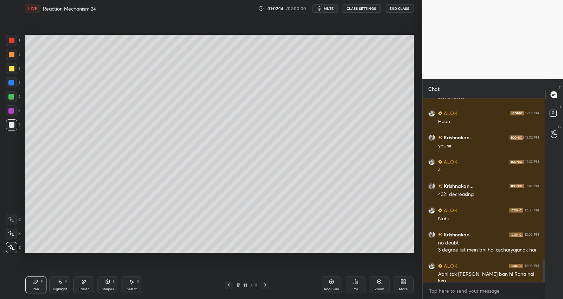
click at [353, 254] on div "Setting up your live class Poll for secs No correct answer Start poll" at bounding box center [220, 144] width 394 height 254
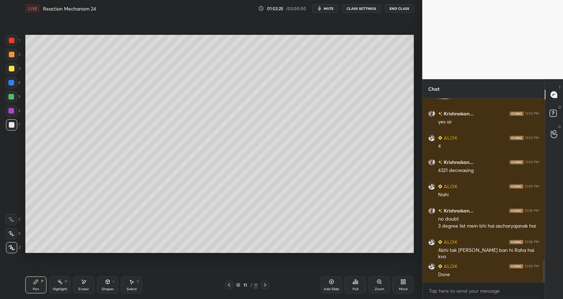
scroll to position [1352, 0]
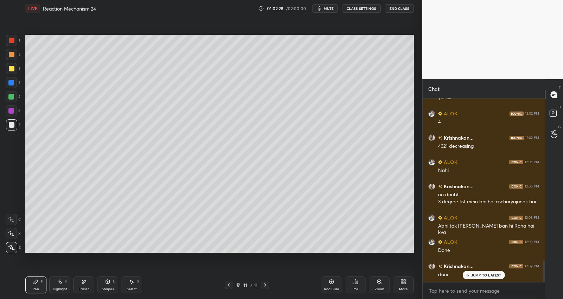
click at [334, 284] on div "Add Slide" at bounding box center [331, 285] width 21 height 17
drag, startPoint x: 13, startPoint y: 109, endPoint x: 23, endPoint y: 99, distance: 14.4
click at [13, 110] on div at bounding box center [11, 111] width 6 height 6
click at [12, 95] on div at bounding box center [11, 97] width 6 height 6
click at [13, 122] on div at bounding box center [12, 125] width 6 height 6
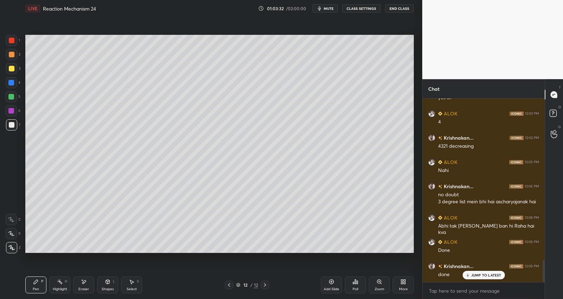
click at [12, 53] on div at bounding box center [12, 55] width 6 height 6
click at [266, 286] on icon at bounding box center [265, 285] width 6 height 6
click at [266, 285] on icon at bounding box center [265, 285] width 6 height 6
click at [265, 286] on icon at bounding box center [265, 285] width 6 height 6
click at [264, 287] on icon at bounding box center [265, 285] width 6 height 6
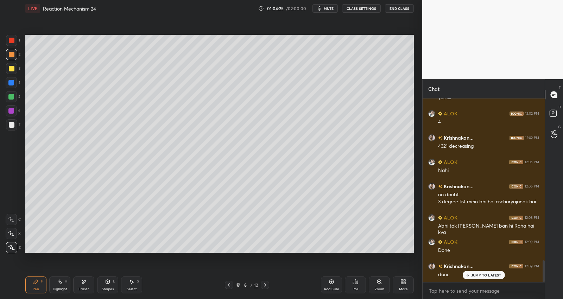
click at [264, 288] on icon at bounding box center [265, 285] width 6 height 6
click at [264, 287] on icon at bounding box center [265, 285] width 6 height 6
click at [265, 286] on icon at bounding box center [265, 285] width 6 height 6
click at [265, 283] on icon at bounding box center [265, 285] width 6 height 6
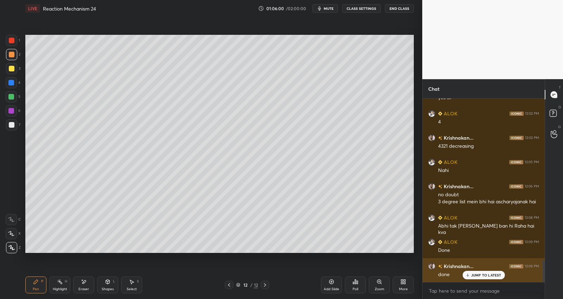
click at [476, 274] on p "JUMP TO LATEST" at bounding box center [486, 275] width 30 height 4
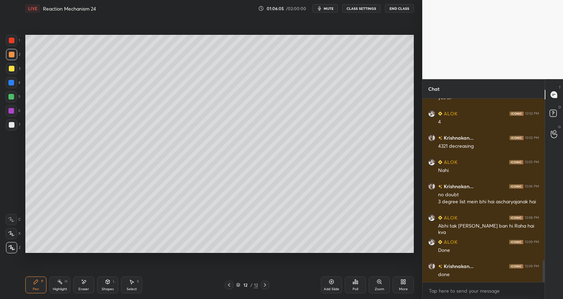
scroll to position [1376, 0]
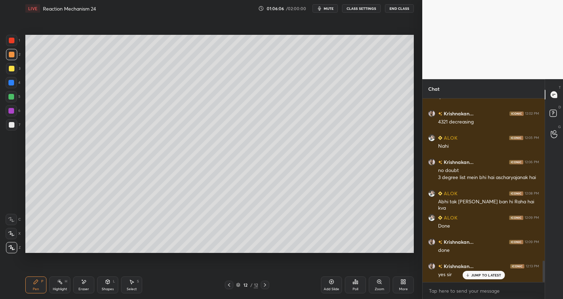
click at [483, 274] on p "JUMP TO LATEST" at bounding box center [486, 275] width 30 height 4
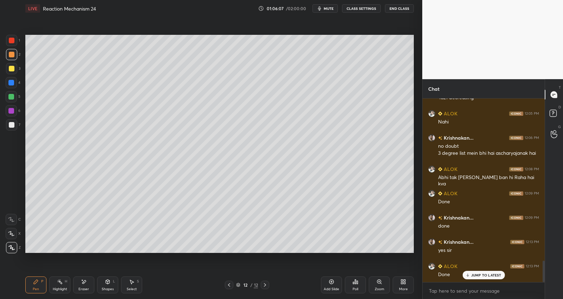
click at [329, 283] on icon at bounding box center [332, 282] width 6 height 6
click at [15, 128] on div at bounding box center [11, 124] width 11 height 11
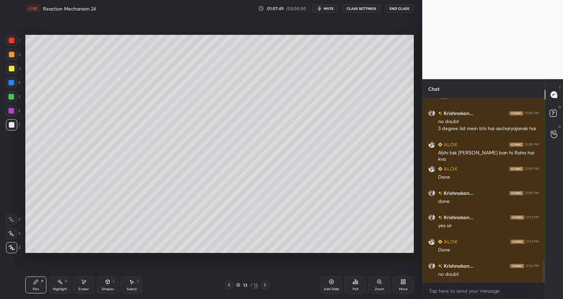
drag, startPoint x: 11, startPoint y: 55, endPoint x: 23, endPoint y: 87, distance: 34.4
click at [11, 55] on div at bounding box center [12, 55] width 6 height 6
click at [334, 285] on div "Add Slide" at bounding box center [331, 285] width 21 height 17
click at [128, 284] on div "Select S" at bounding box center [131, 285] width 21 height 17
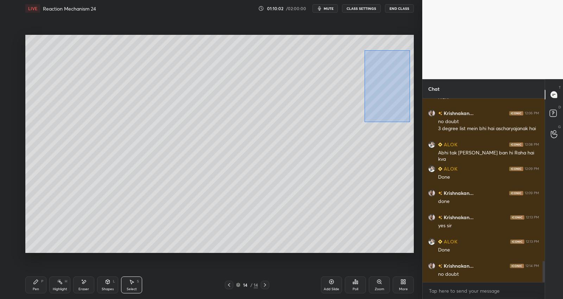
drag, startPoint x: 365, startPoint y: 50, endPoint x: 402, endPoint y: 118, distance: 77.4
click at [410, 128] on div "0 ° Undo Copy Duplicate Duplicate to new slide Delete" at bounding box center [219, 144] width 389 height 219
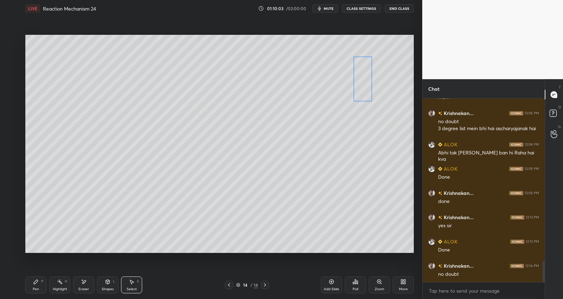
drag, startPoint x: 377, startPoint y: 93, endPoint x: 364, endPoint y: 96, distance: 13.5
click at [366, 93] on div "0 ° Undo Copy Duplicate Duplicate to new slide Delete" at bounding box center [219, 144] width 389 height 219
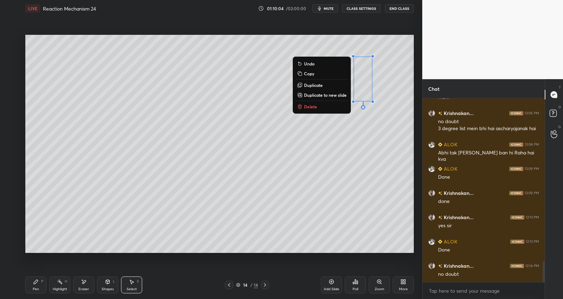
click at [37, 284] on icon at bounding box center [36, 282] width 6 height 6
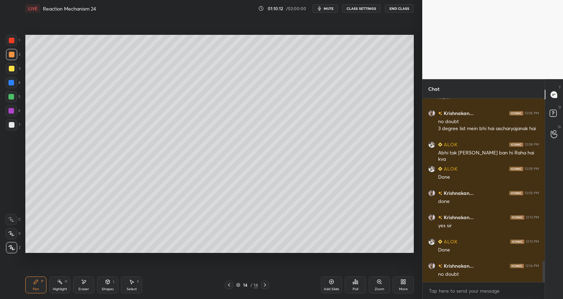
click at [11, 99] on div at bounding box center [11, 97] width 6 height 6
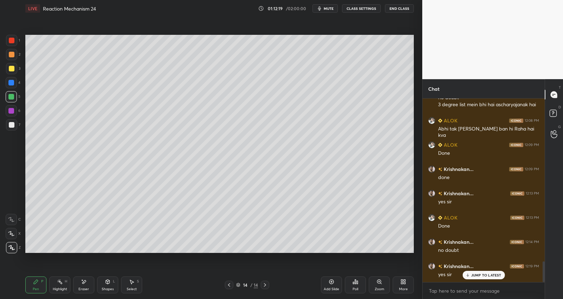
scroll to position [1473, 0]
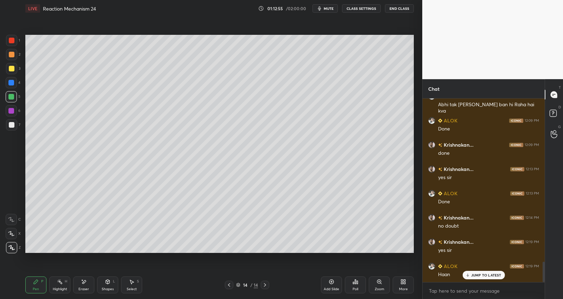
click at [10, 124] on div at bounding box center [12, 125] width 6 height 6
click at [12, 95] on div at bounding box center [11, 97] width 6 height 6
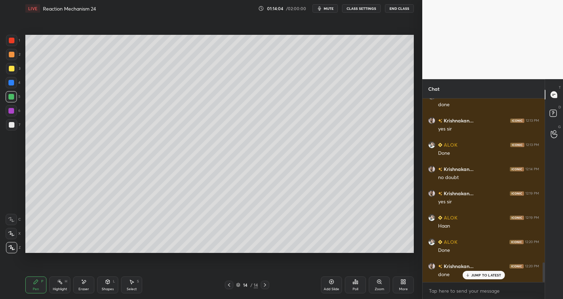
click at [332, 284] on icon at bounding box center [332, 282] width 6 height 6
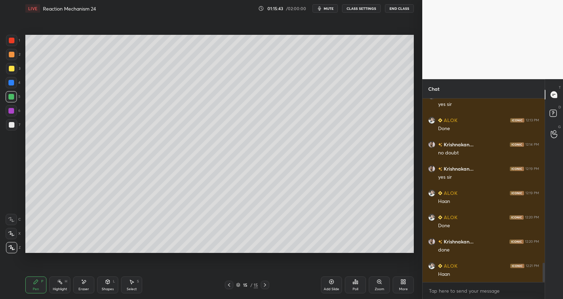
click at [14, 68] on div at bounding box center [11, 68] width 11 height 11
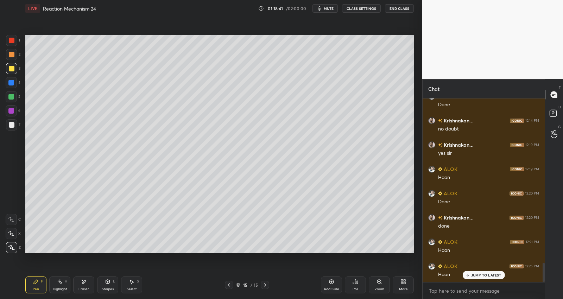
scroll to position [1595, 0]
click at [478, 271] on div "JUMP TO LATEST" at bounding box center [483, 275] width 42 height 8
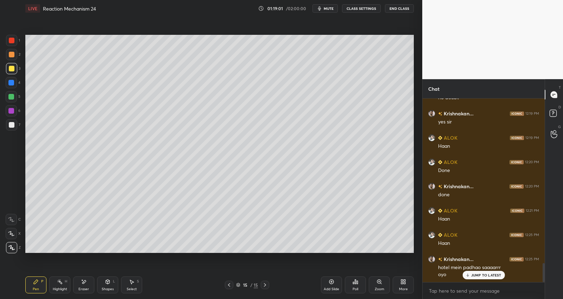
click at [493, 273] on p "JUMP TO LATEST" at bounding box center [486, 275] width 30 height 4
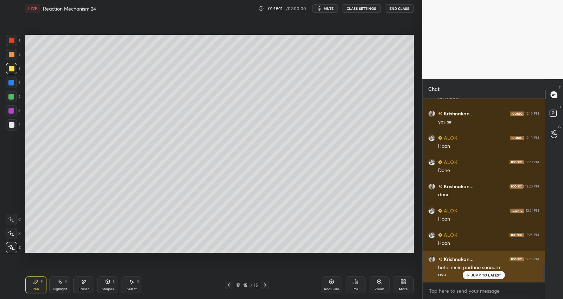
scroll to position [1626, 0]
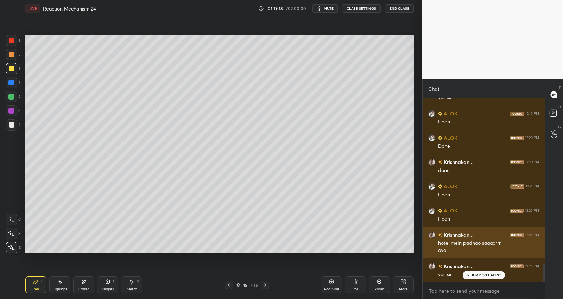
click at [476, 272] on div "JUMP TO LATEST" at bounding box center [483, 275] width 42 height 8
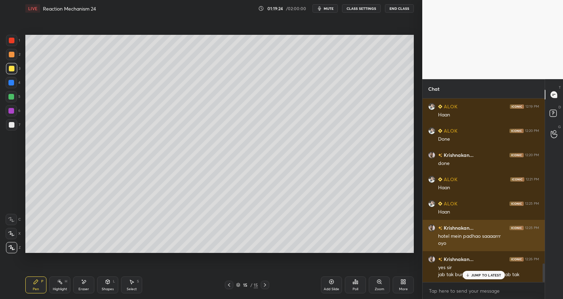
click at [476, 272] on div "JUMP TO LATEST" at bounding box center [483, 275] width 42 height 8
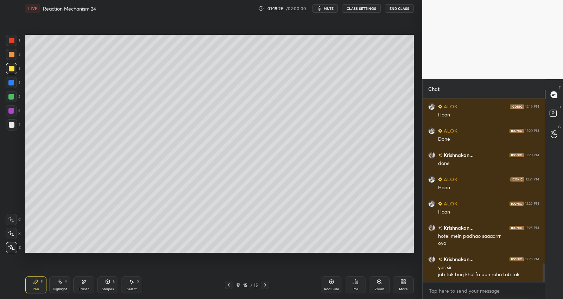
click at [412, 268] on div "Add Slide Poll Zoom More" at bounding box center [367, 284] width 93 height 39
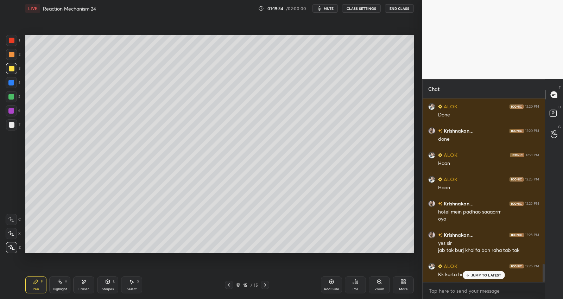
click at [483, 276] on p "JUMP TO LATEST" at bounding box center [486, 275] width 30 height 4
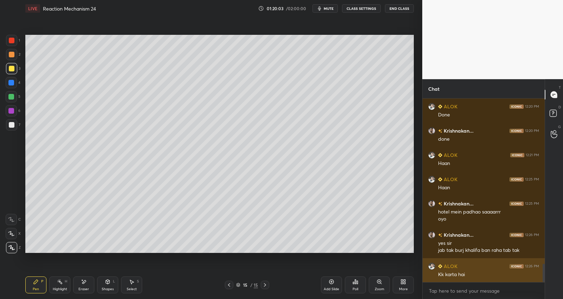
scroll to position [1671, 0]
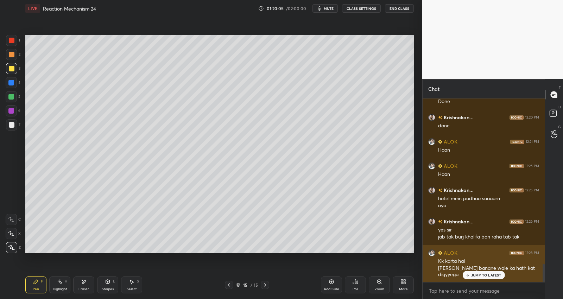
click at [480, 273] on p "JUMP TO LATEST" at bounding box center [486, 275] width 30 height 4
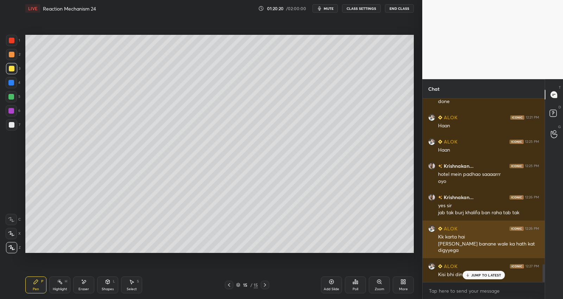
click at [474, 273] on p "JUMP TO LATEST" at bounding box center [486, 275] width 30 height 4
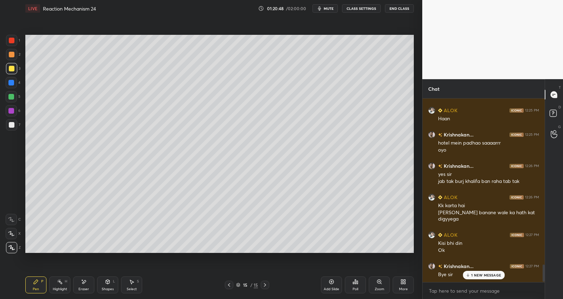
scroll to position [1751, 0]
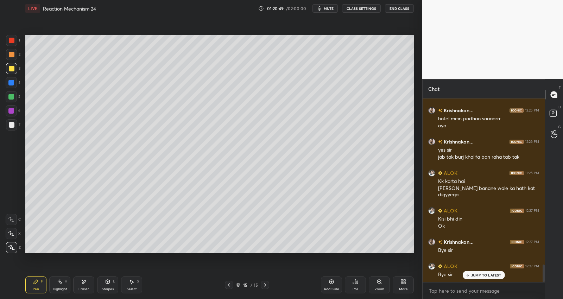
click at [393, 10] on button "End Class" at bounding box center [399, 8] width 29 height 8
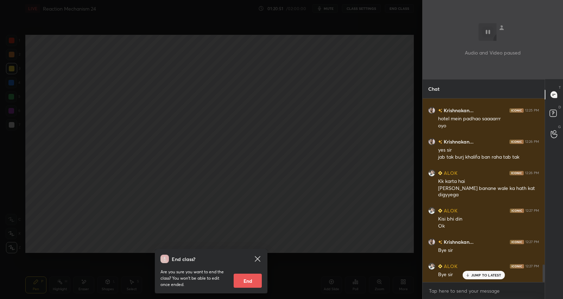
click at [239, 283] on button "End" at bounding box center [248, 281] width 28 height 14
type textarea "x"
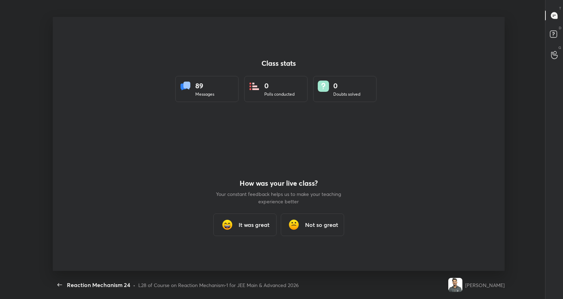
scroll to position [0, 0]
click at [240, 223] on h3 "It was great" at bounding box center [254, 225] width 31 height 8
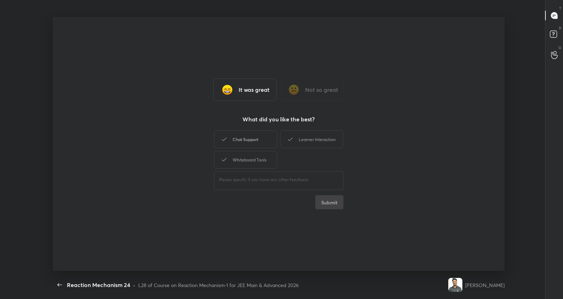
click at [260, 141] on div "Chat Support" at bounding box center [245, 140] width 63 height 18
click at [322, 139] on div "Learner Interaction" at bounding box center [311, 140] width 63 height 18
click at [326, 203] on button "Submit" at bounding box center [329, 202] width 28 height 14
